Goal: Task Accomplishment & Management: Manage account settings

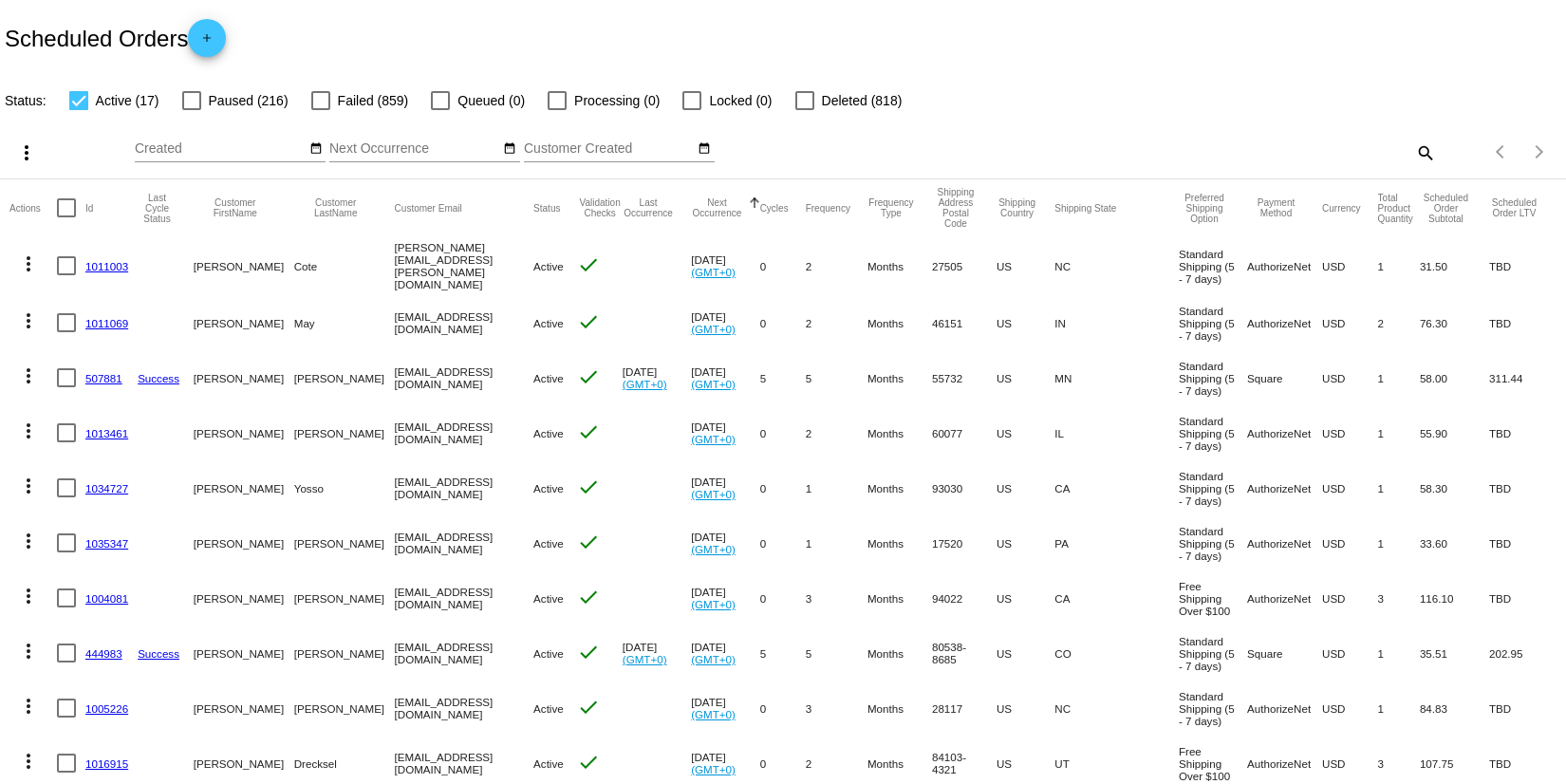
click at [1414, 152] on mat-icon "search" at bounding box center [1424, 152] width 23 height 29
paste input "[EMAIL_ADDRESS][DOMAIN_NAME]"
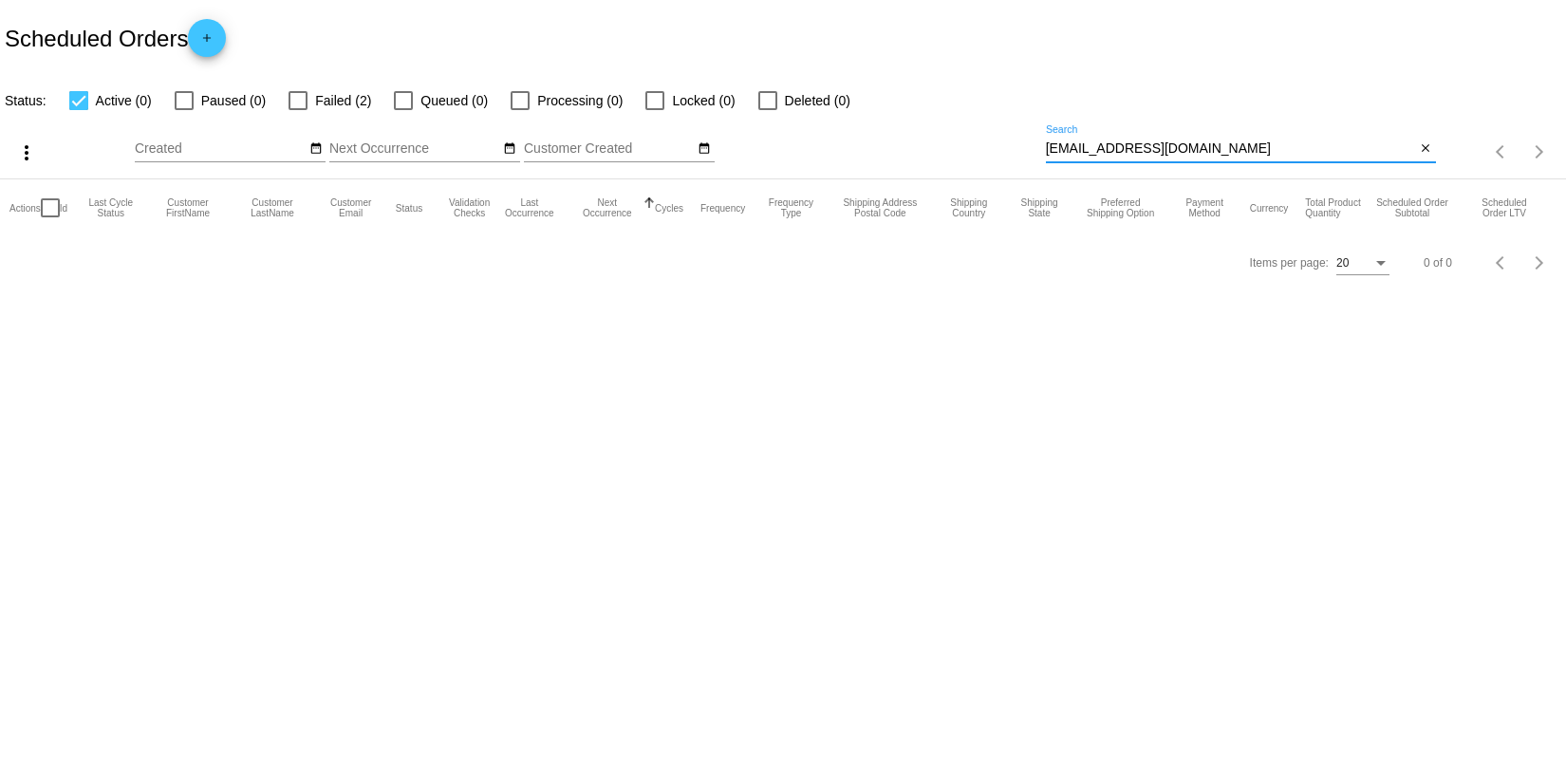
type input "[EMAIL_ADDRESS][DOMAIN_NAME]"
click at [291, 99] on div at bounding box center [298, 100] width 19 height 19
click at [297, 110] on input "Failed (2)" at bounding box center [297, 110] width 1 height 1
checkbox input "true"
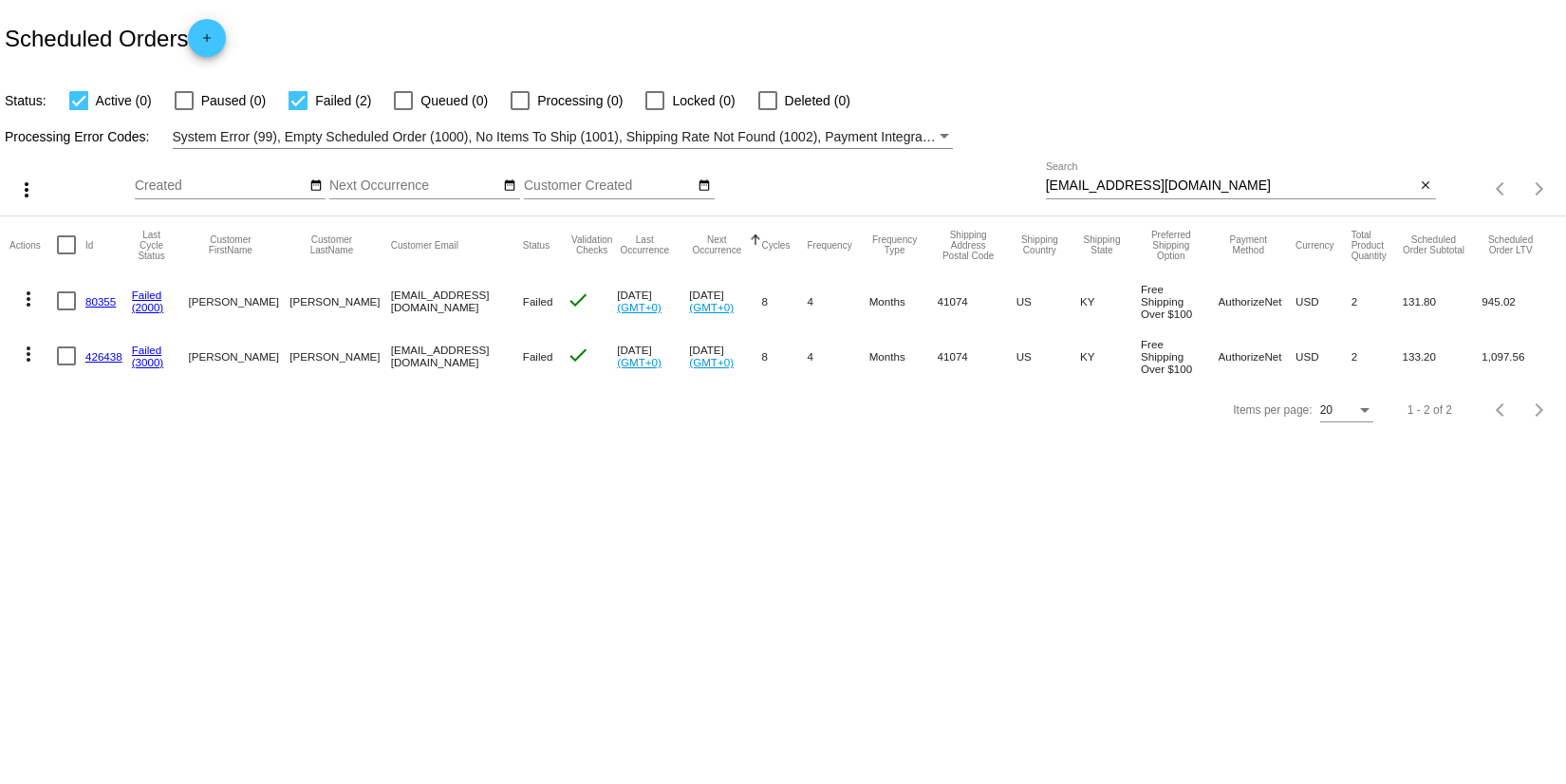
click at [150, 359] on link "(3000)" at bounding box center [147, 362] width 32 height 13
click at [97, 351] on link "426438" at bounding box center [104, 356] width 37 height 13
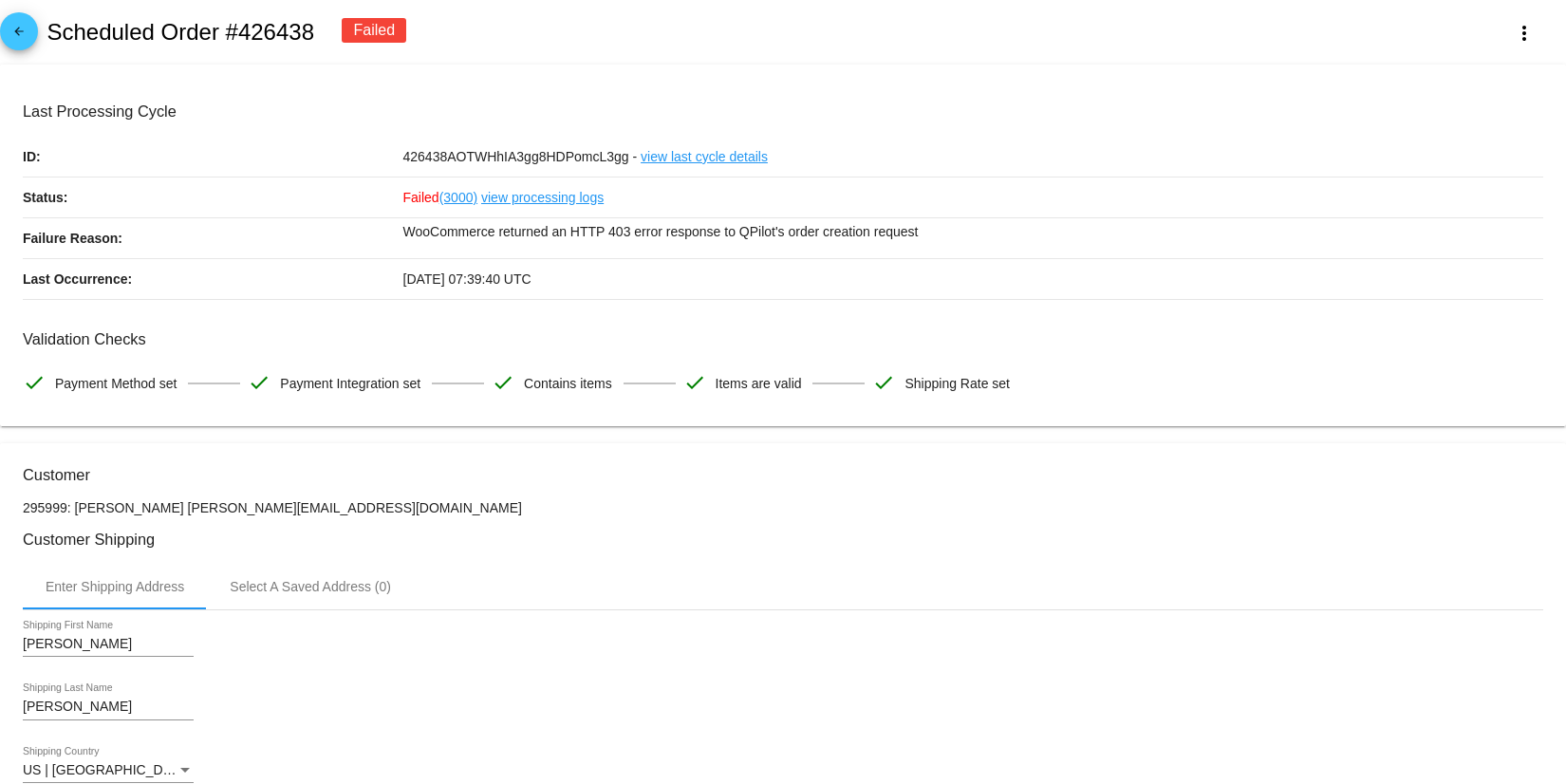
click at [528, 195] on link "view processing logs" at bounding box center [543, 197] width 123 height 40
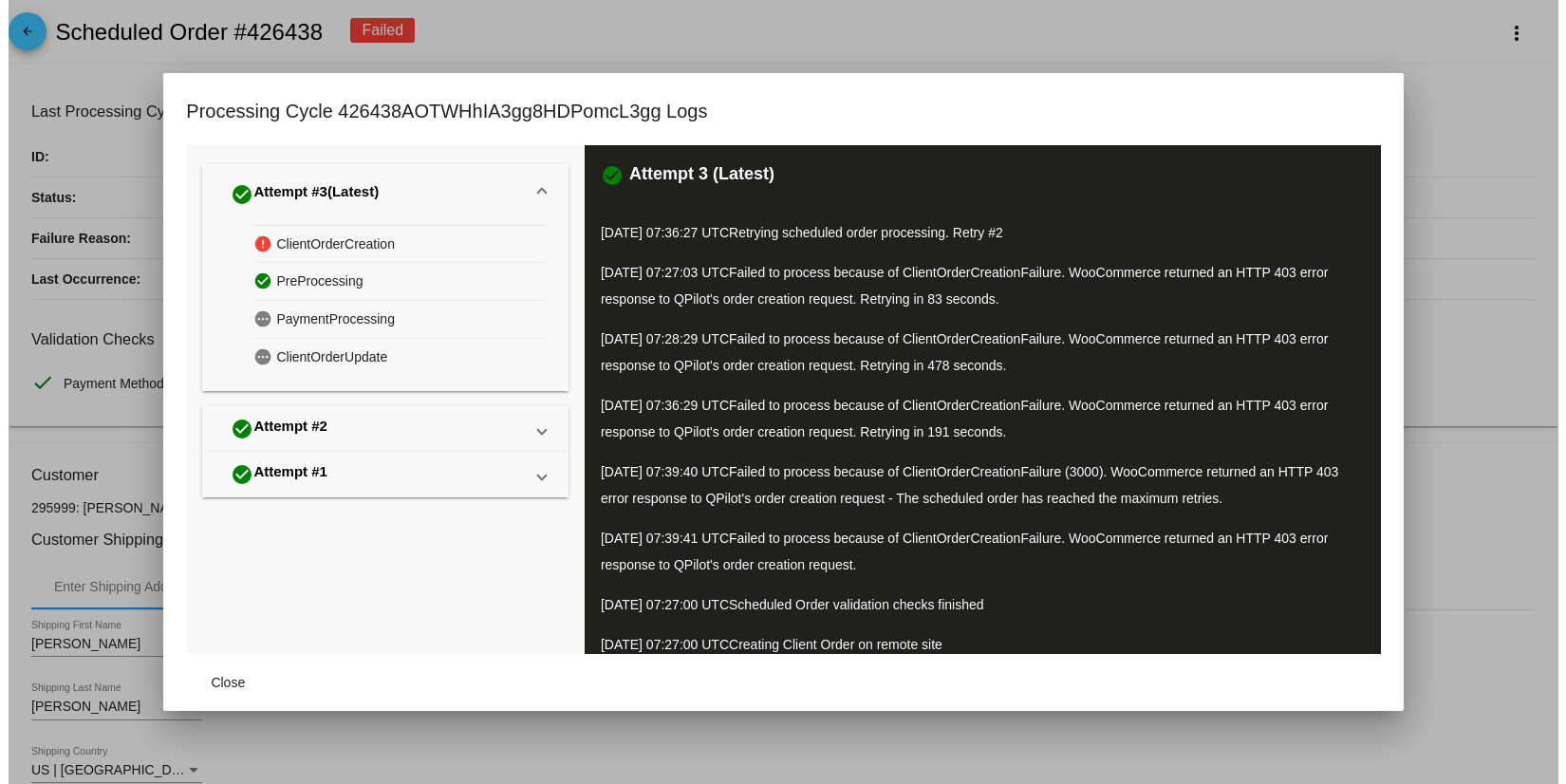
scroll to position [175, 0]
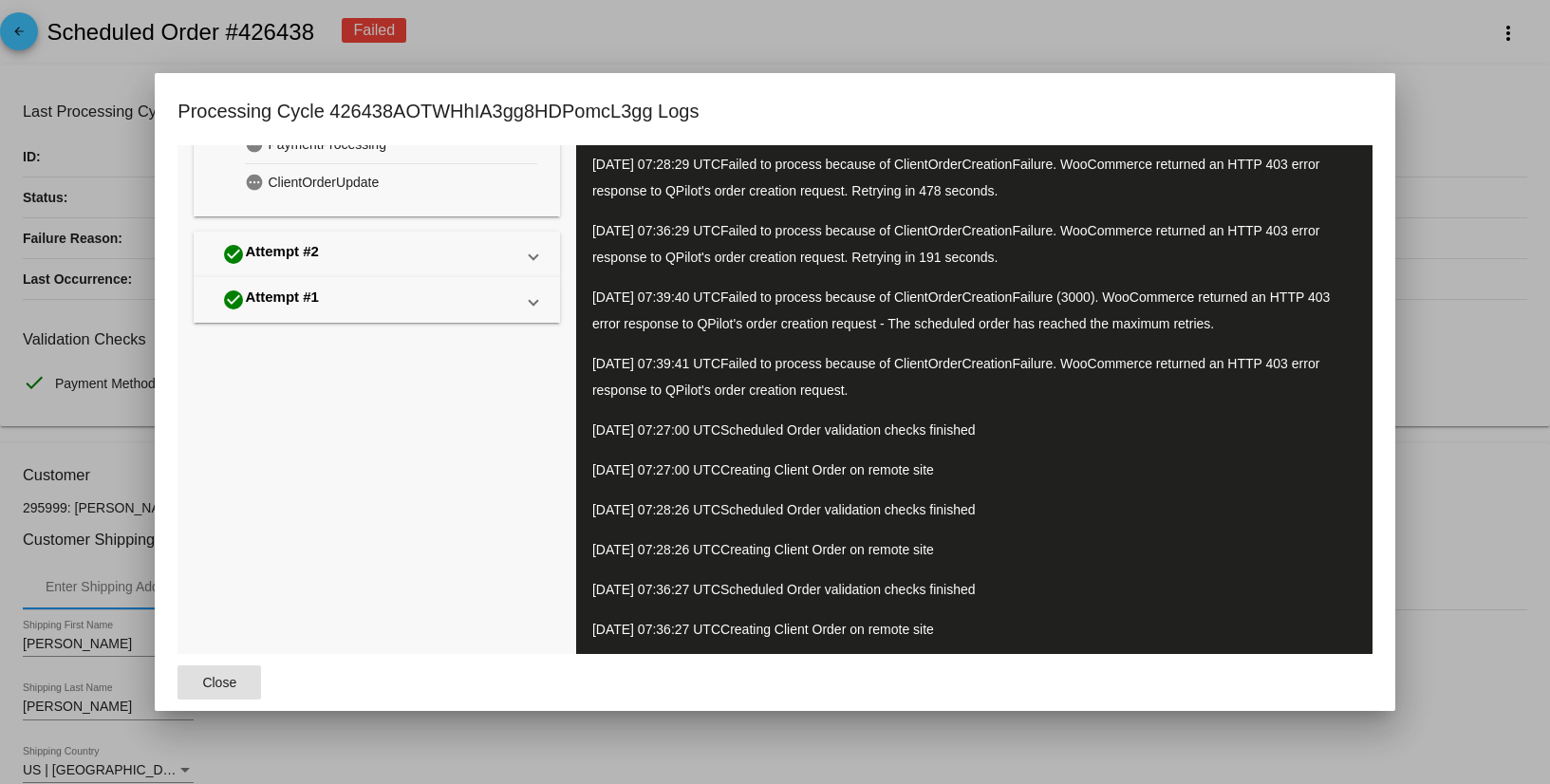
click at [202, 683] on span "Close" at bounding box center [219, 682] width 34 height 15
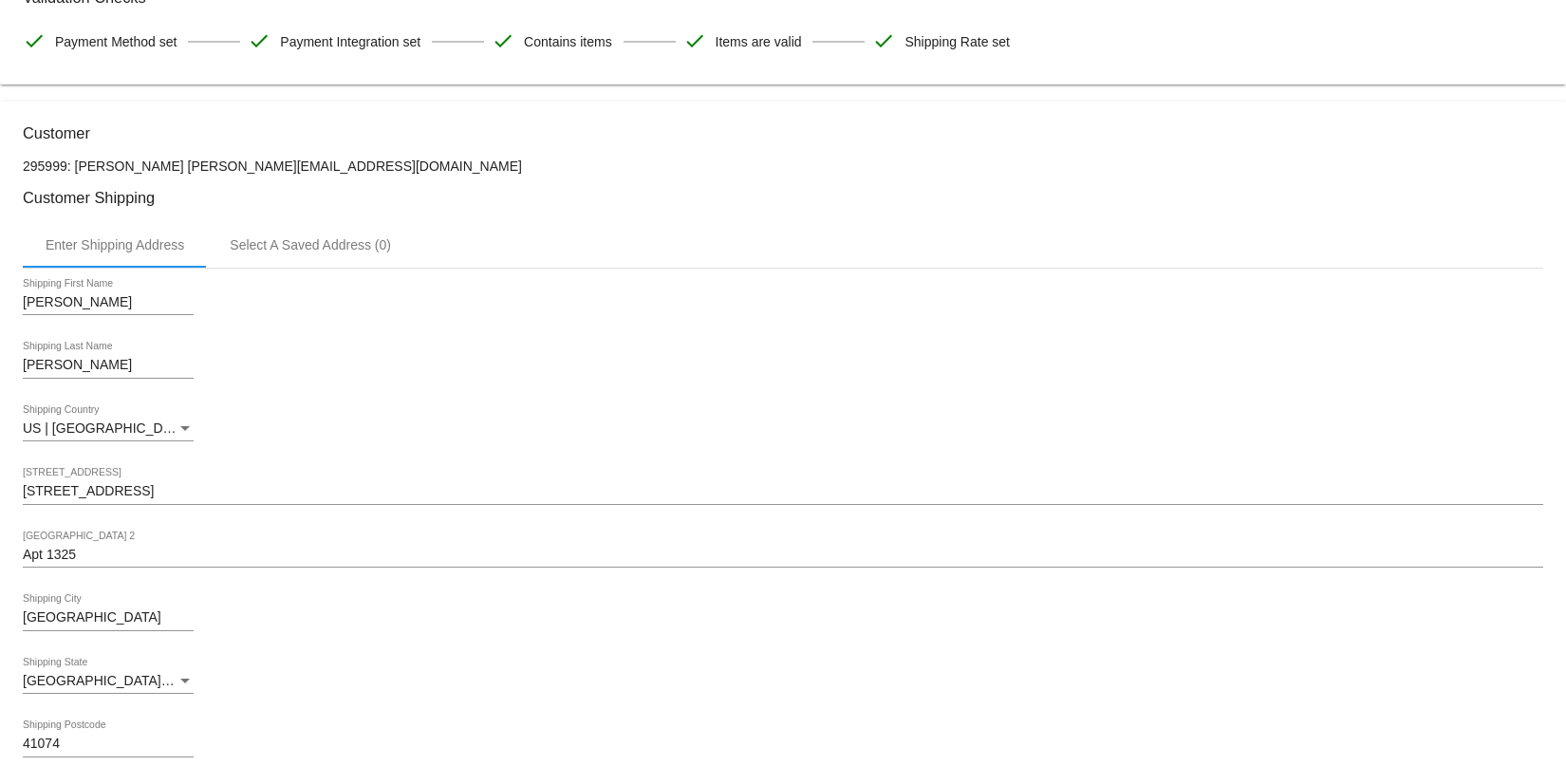
scroll to position [0, 0]
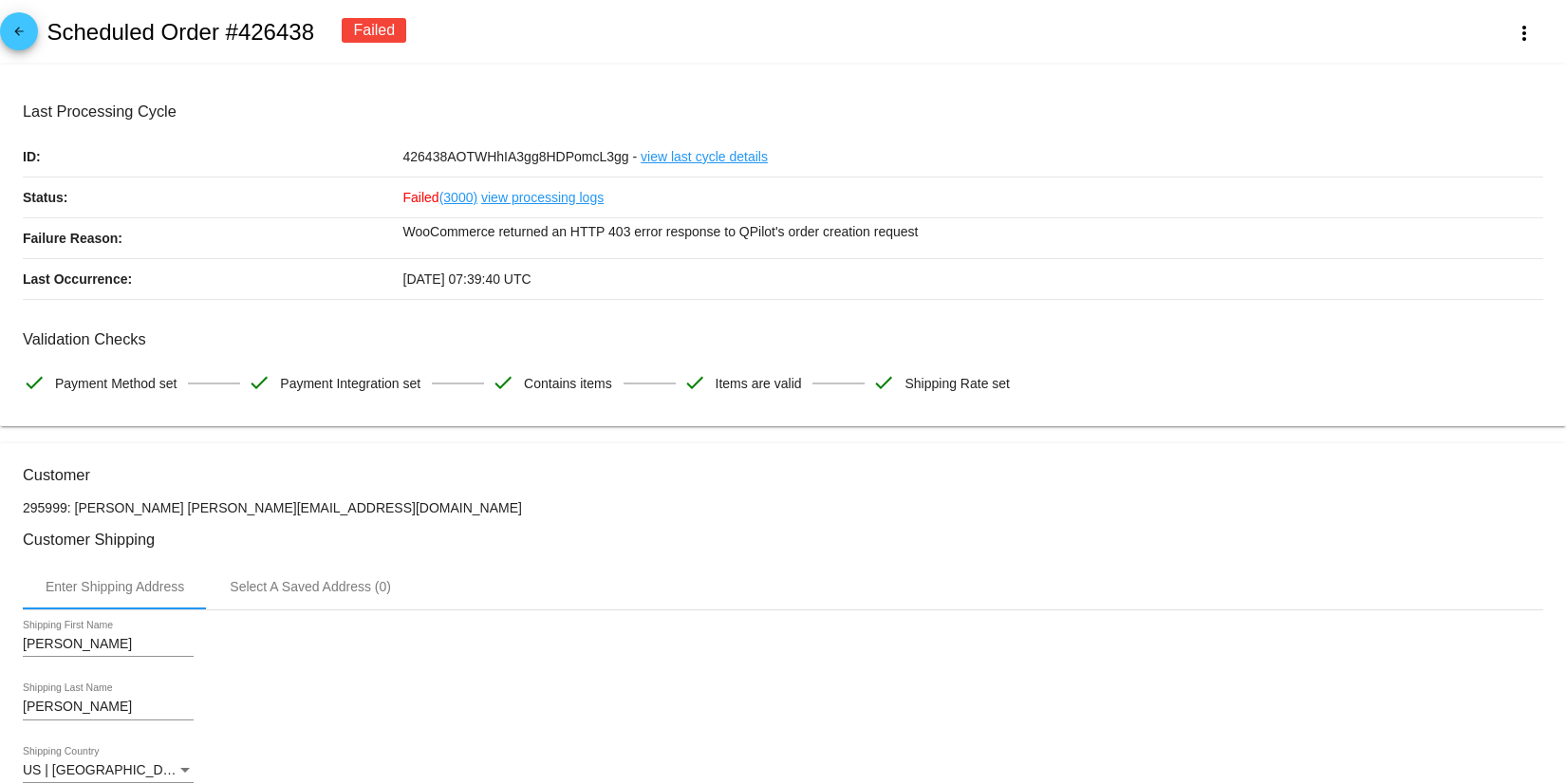
click at [16, 34] on mat-icon "arrow_back" at bounding box center [19, 35] width 23 height 23
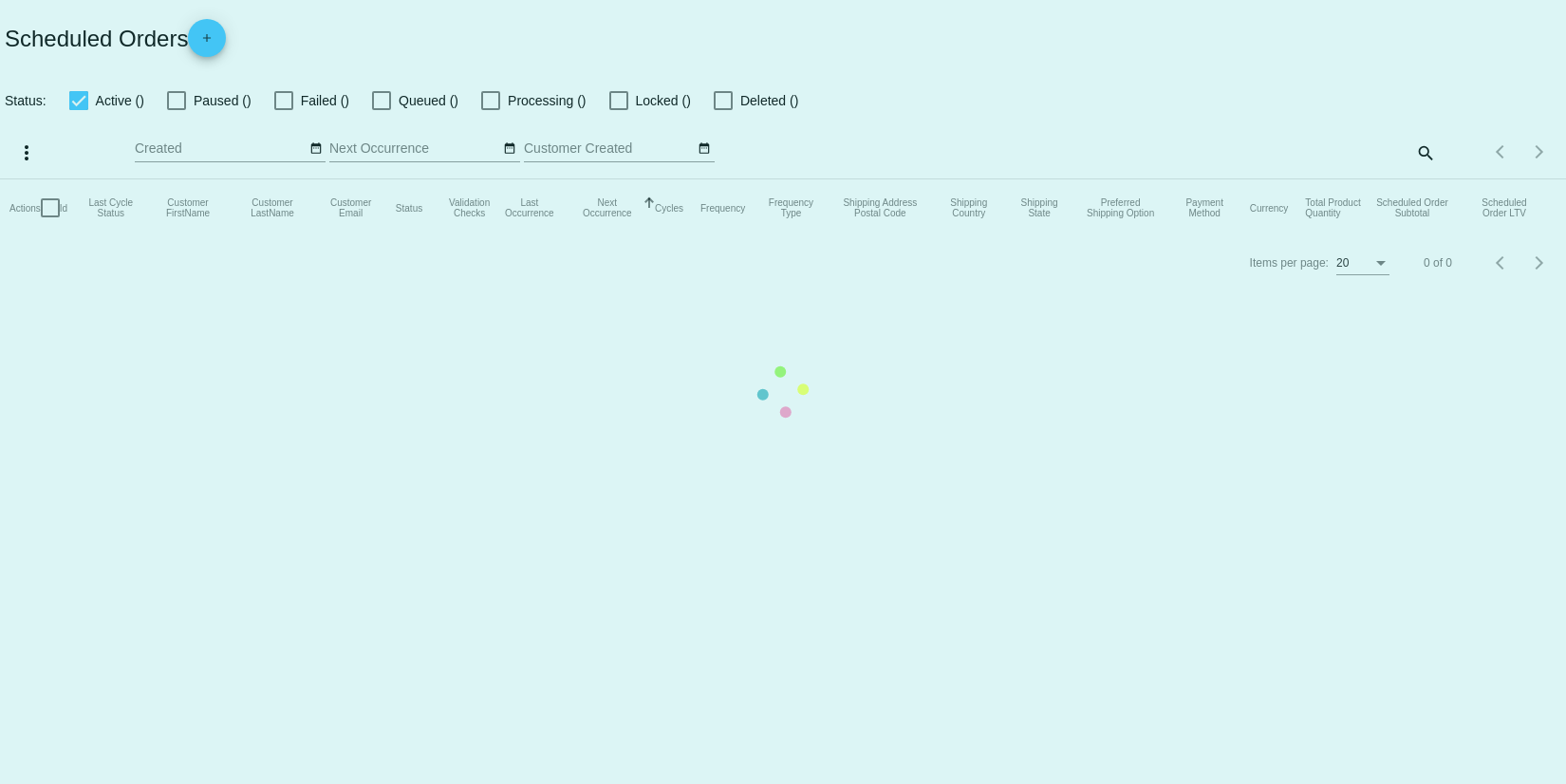
checkbox input "true"
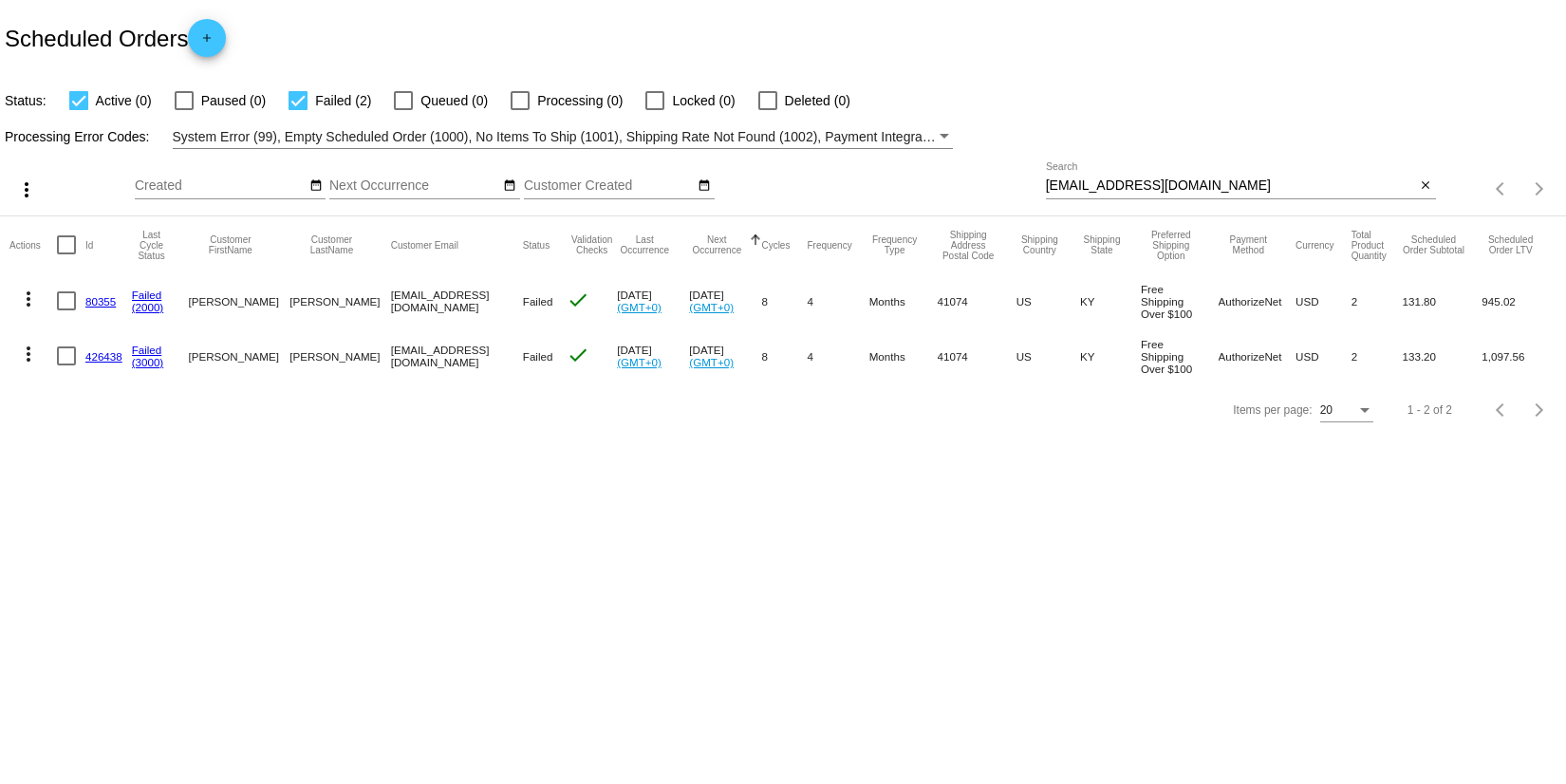
click at [29, 348] on mat-icon "more_vert" at bounding box center [28, 354] width 23 height 23
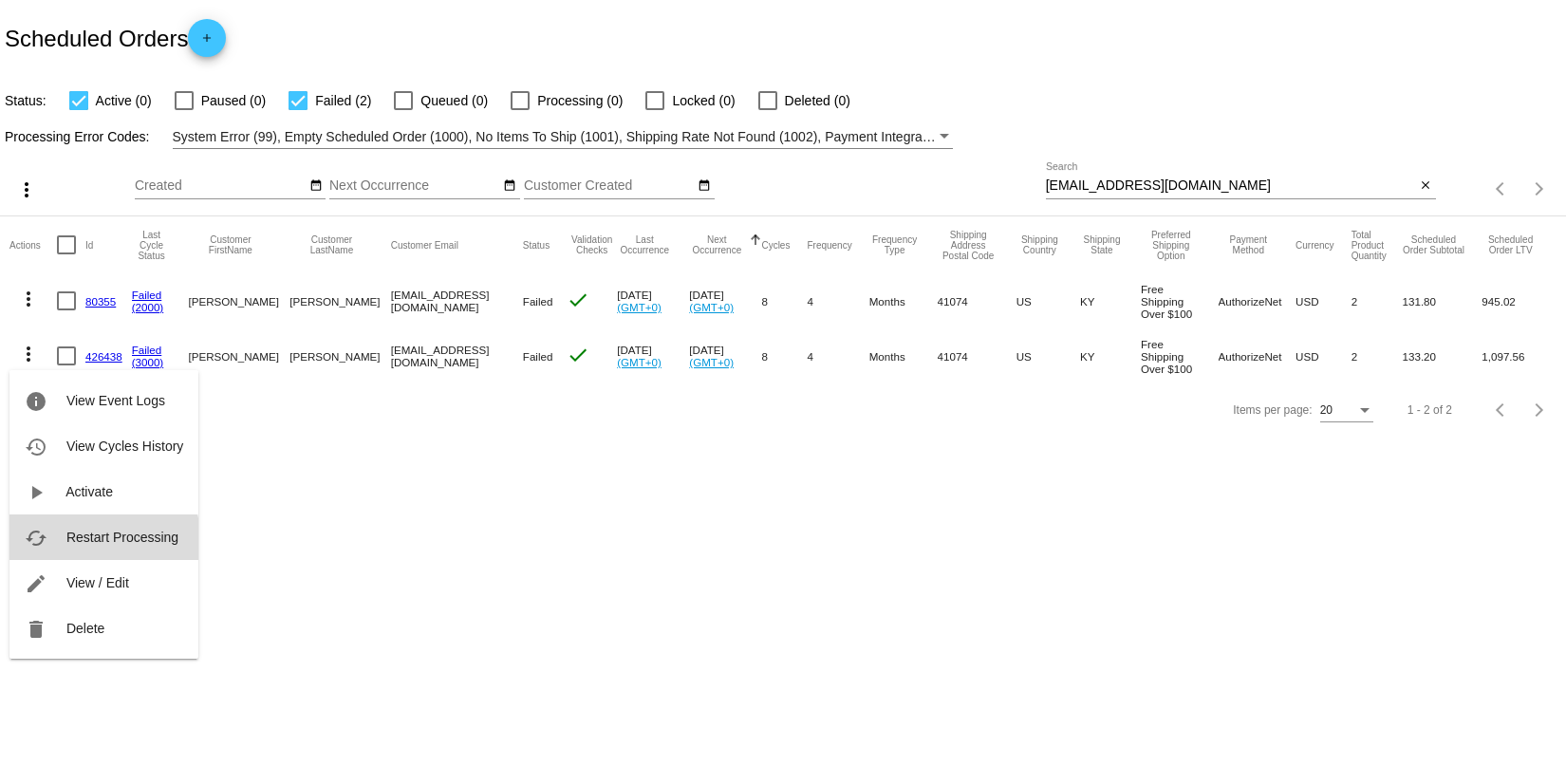
click at [100, 541] on span "Restart Processing" at bounding box center [123, 536] width 112 height 15
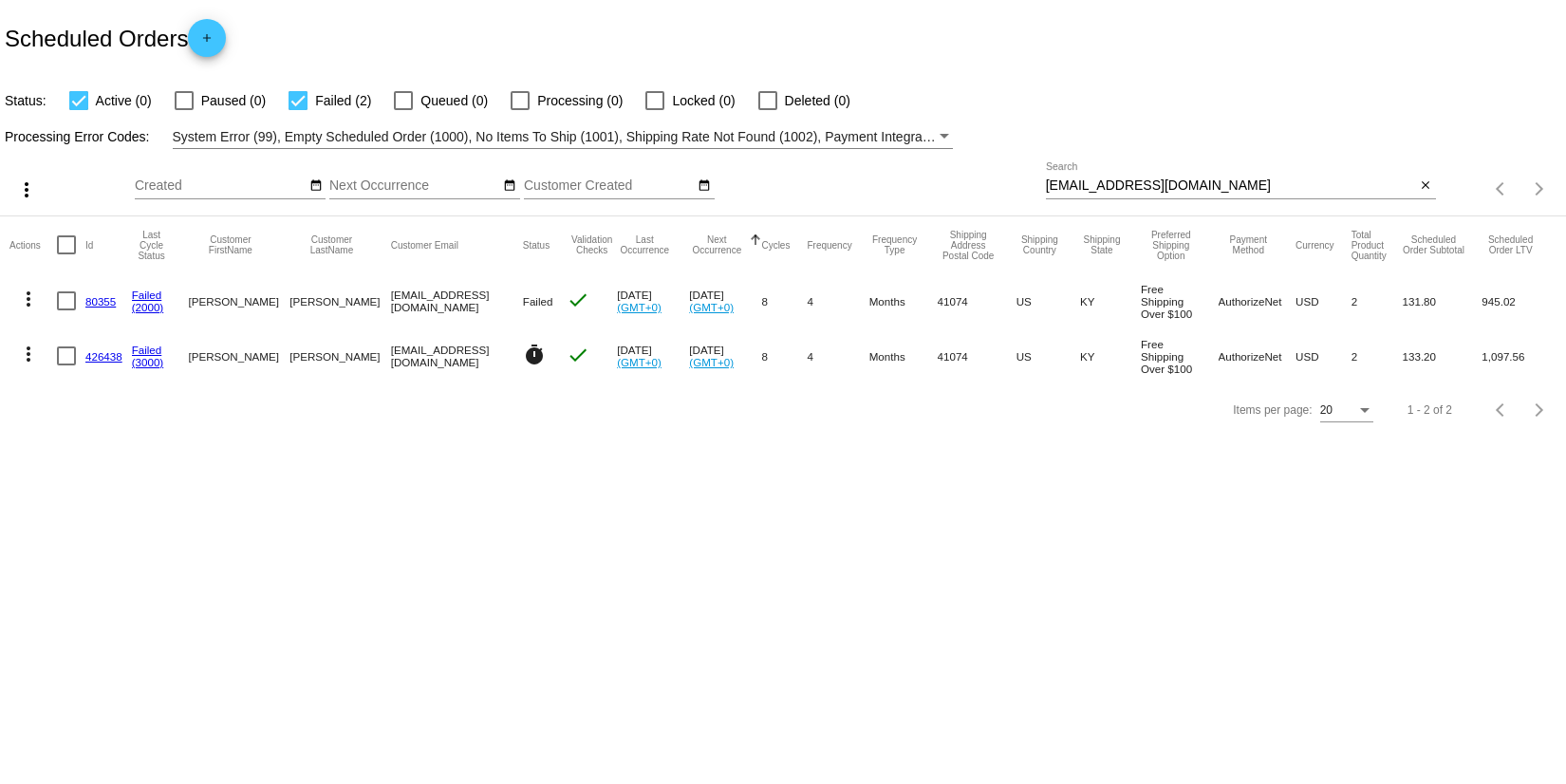
click at [29, 296] on mat-icon "more_vert" at bounding box center [28, 299] width 23 height 23
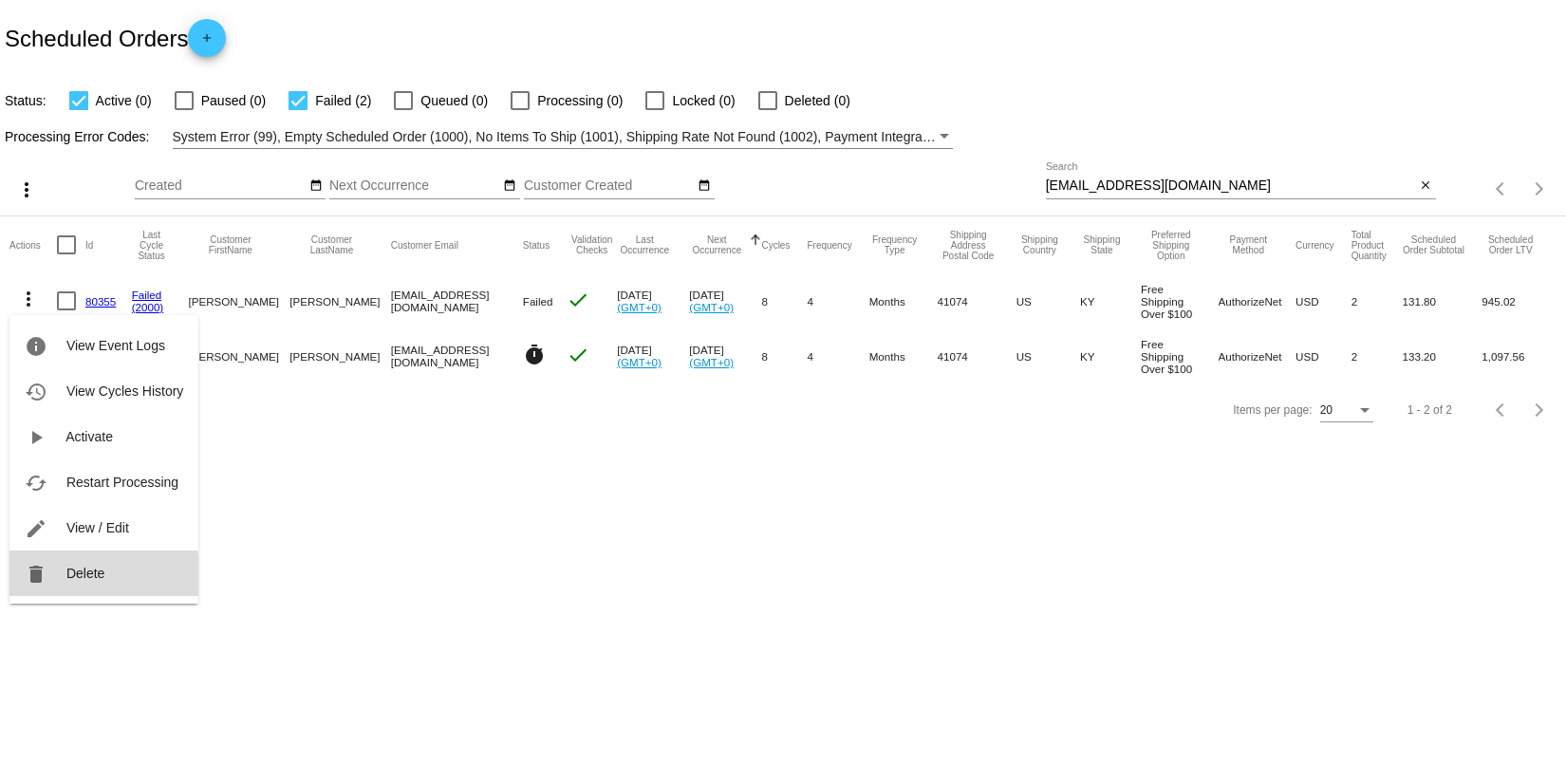
click at [84, 576] on span "Delete" at bounding box center [86, 573] width 38 height 15
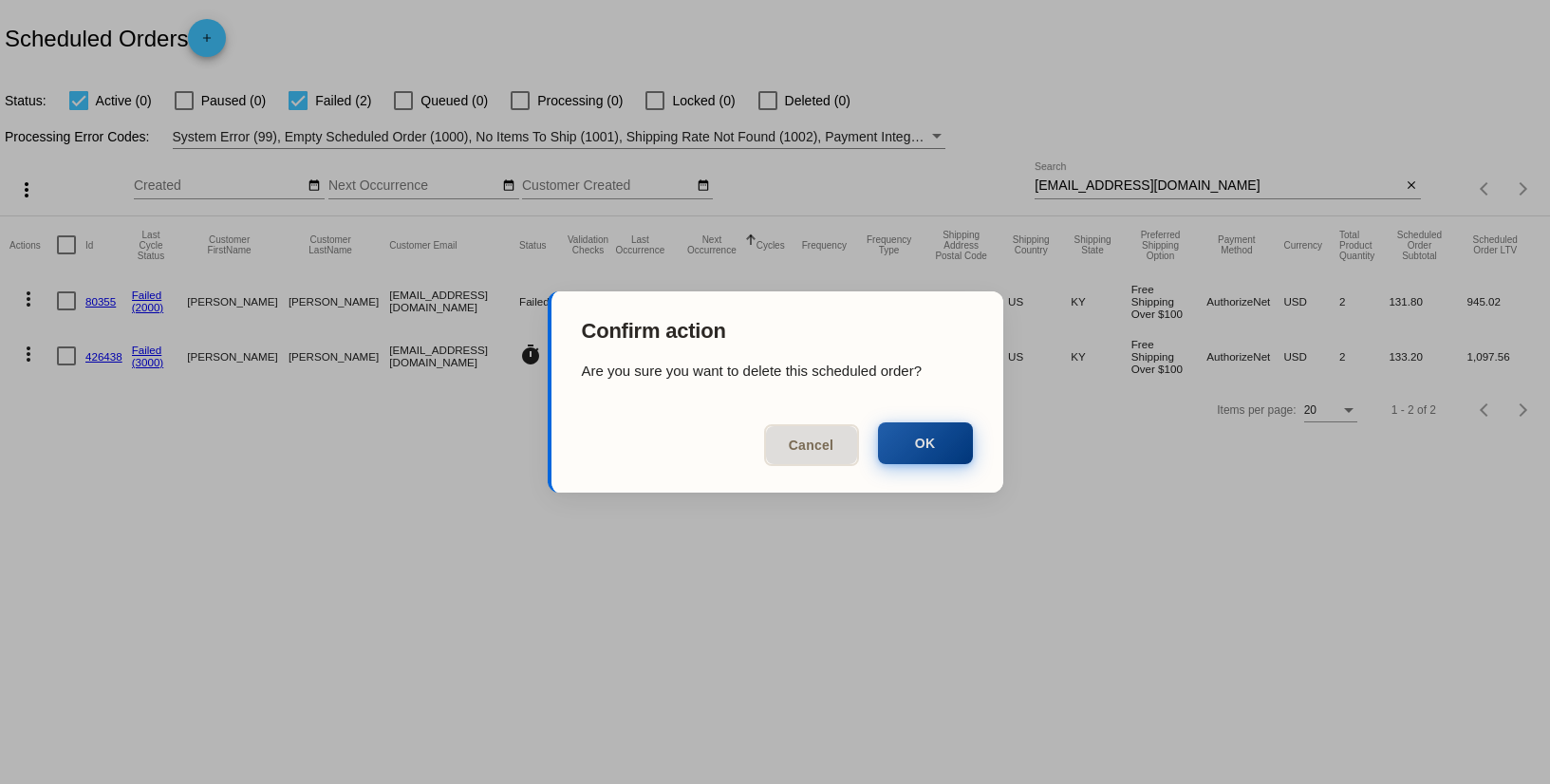
click at [926, 453] on button "OK" at bounding box center [925, 443] width 95 height 41
